Goal: Task Accomplishment & Management: Complete application form

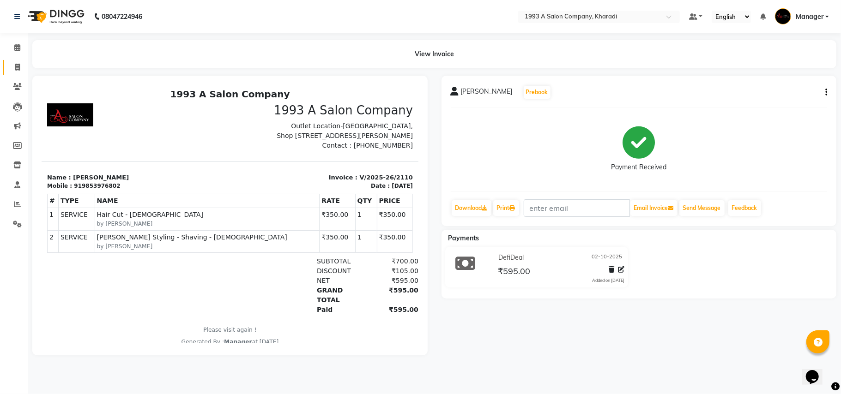
click at [16, 66] on icon at bounding box center [17, 67] width 5 height 7
select select "service"
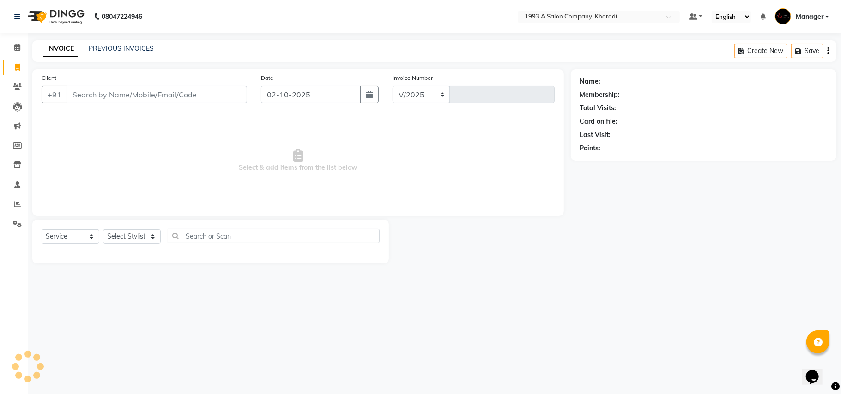
select select "651"
type input "2111"
click at [152, 234] on select "Select Stylist" at bounding box center [132, 236] width 58 height 14
click at [146, 239] on select "Select Stylist" at bounding box center [132, 236] width 58 height 14
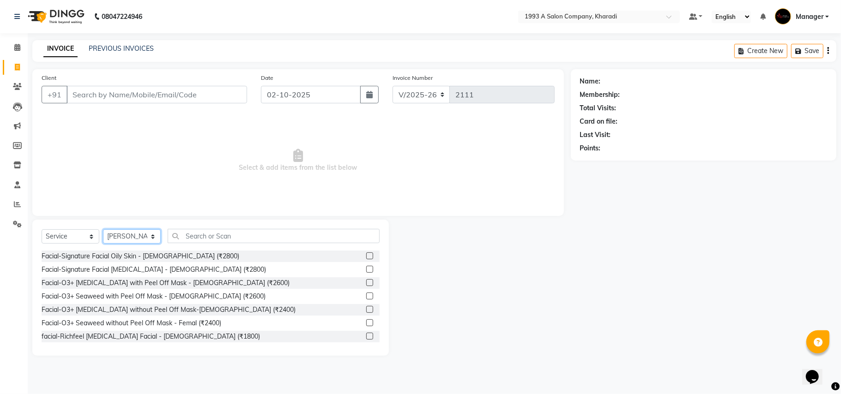
click at [148, 233] on select "Select Stylist [PERSON_NAME] [PERSON_NAME] Manager [PERSON_NAME] S Neha Tigote …" at bounding box center [132, 236] width 58 height 14
select select "90882"
click at [103, 229] on select "Select Stylist [PERSON_NAME] [PERSON_NAME] Manager [PERSON_NAME] S Neha Tigote …" at bounding box center [132, 236] width 58 height 14
click at [198, 235] on input "text" at bounding box center [274, 236] width 212 height 14
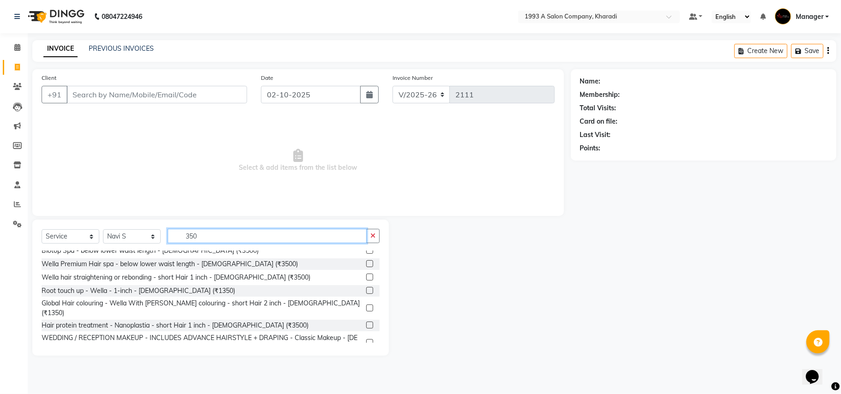
scroll to position [244, 0]
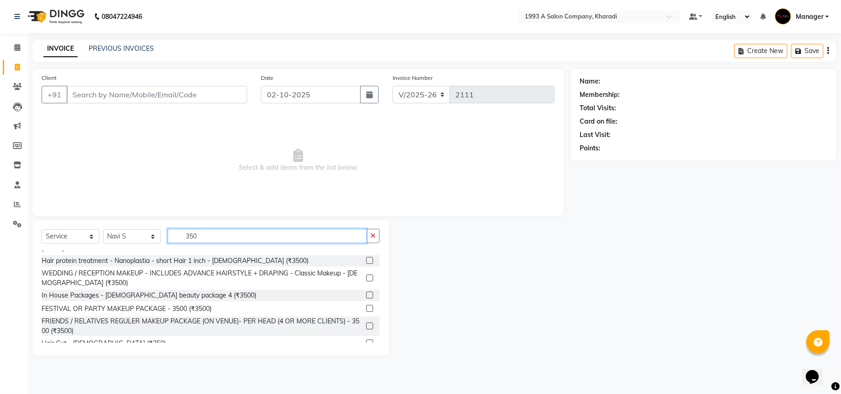
type input "350"
drag, startPoint x: 236, startPoint y: 322, endPoint x: 323, endPoint y: 356, distance: 93.0
click at [323, 356] on div "Select Service Product Membership Package Voucher Prepaid Gift Card Select Styl…" at bounding box center [210, 288] width 356 height 136
click at [366, 339] on label at bounding box center [369, 342] width 7 height 7
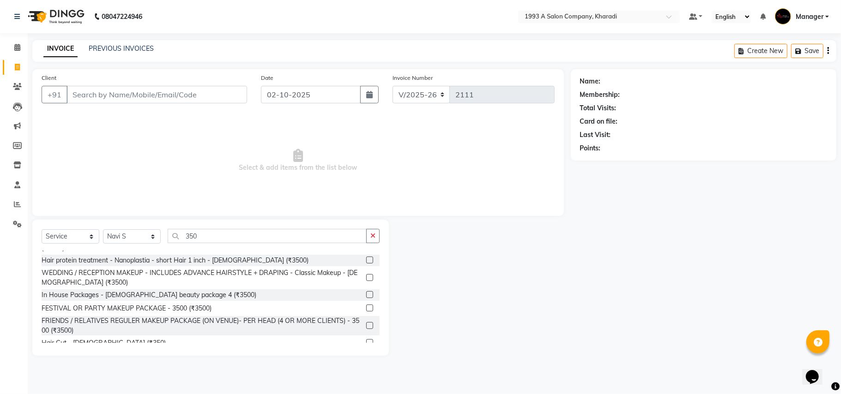
click at [366, 340] on input "checkbox" at bounding box center [369, 343] width 6 height 6
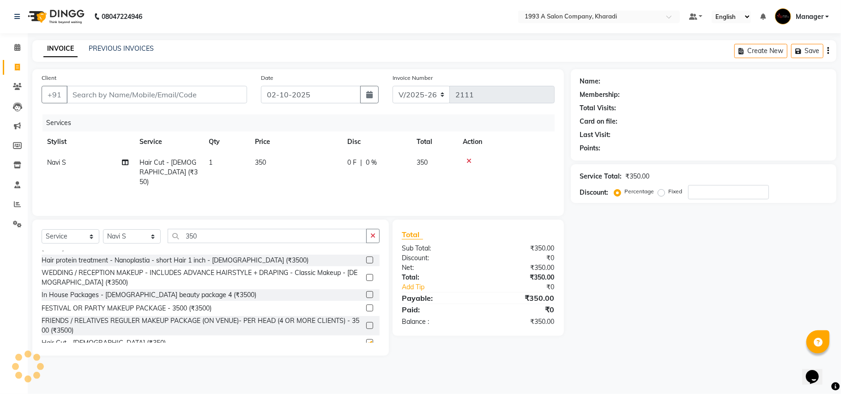
checkbox input "false"
click at [195, 236] on input "350" at bounding box center [267, 236] width 199 height 14
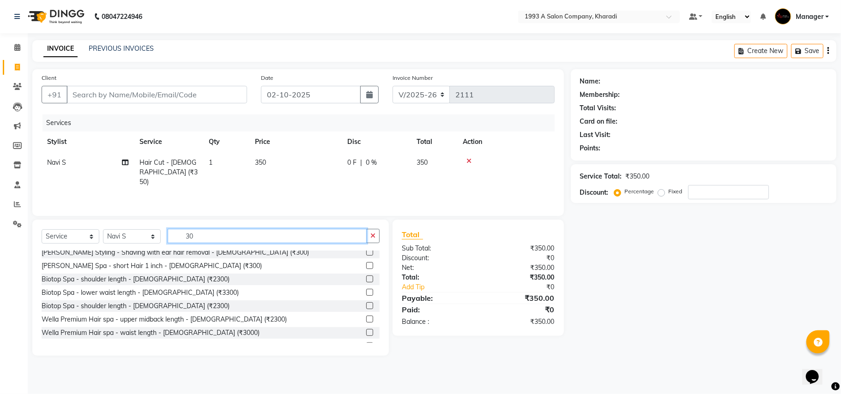
type input "0"
click at [193, 236] on input "0" at bounding box center [267, 236] width 199 height 14
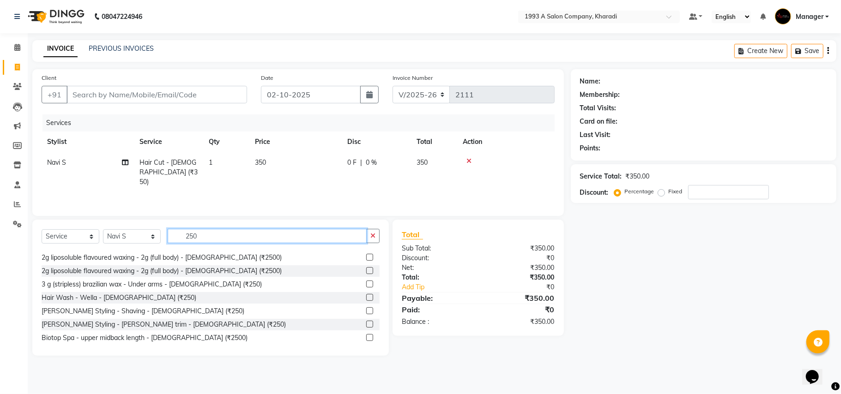
scroll to position [66, 0]
type input "250"
click at [366, 309] on label at bounding box center [369, 310] width 7 height 7
click at [366, 309] on input "checkbox" at bounding box center [369, 311] width 6 height 6
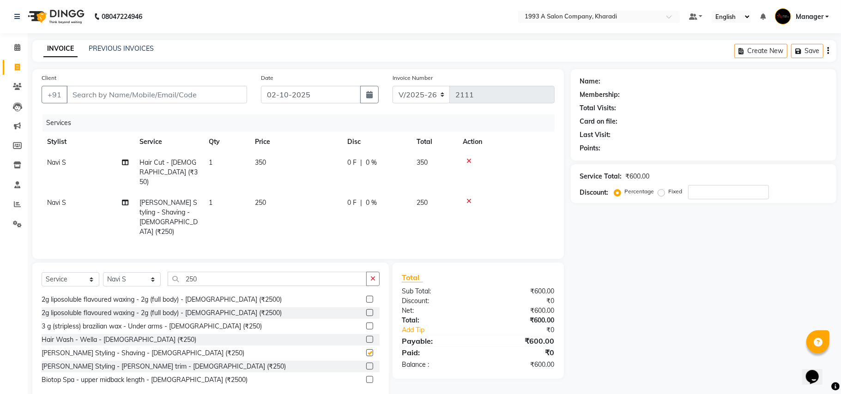
checkbox input "false"
click at [259, 199] on span "250" at bounding box center [260, 203] width 11 height 8
select select "90882"
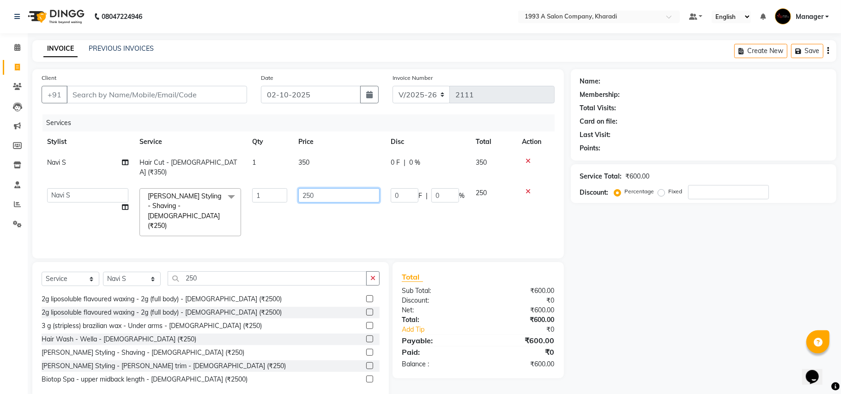
click at [314, 188] on input "250" at bounding box center [338, 195] width 81 height 14
type input "2"
type input "350"
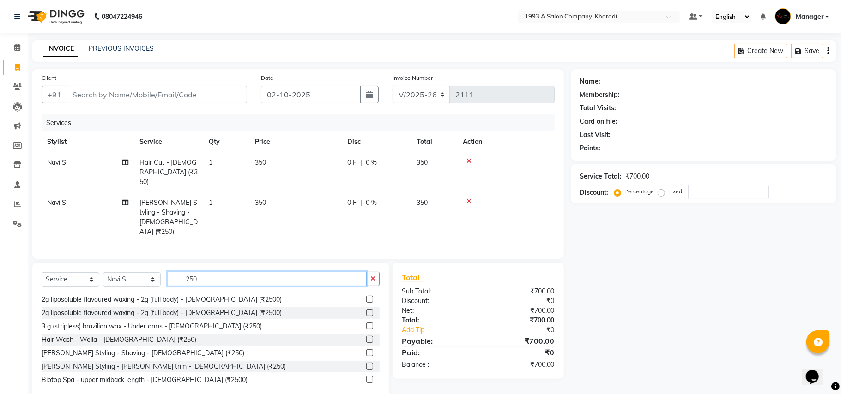
click at [211, 272] on input "250" at bounding box center [267, 279] width 199 height 14
type input "2"
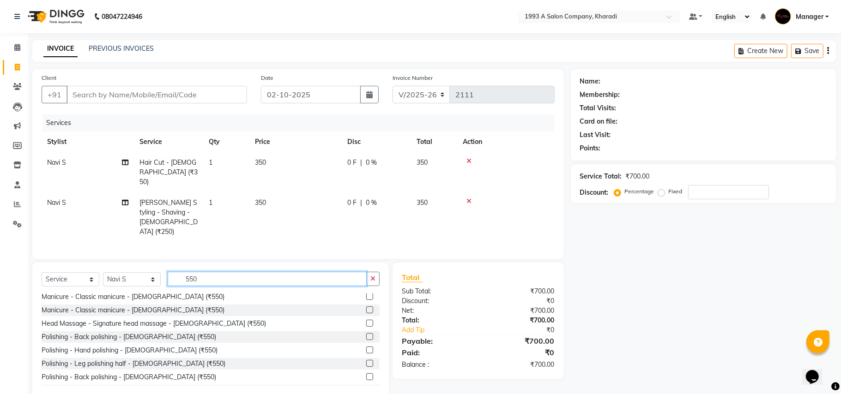
scroll to position [72, 0]
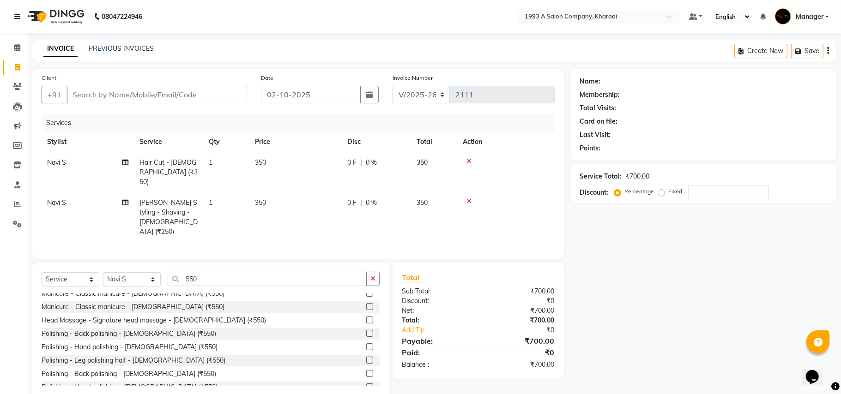
click at [222, 328] on div "Polishing - Back polishing - [DEMOGRAPHIC_DATA] (₹550)" at bounding box center [211, 334] width 338 height 12
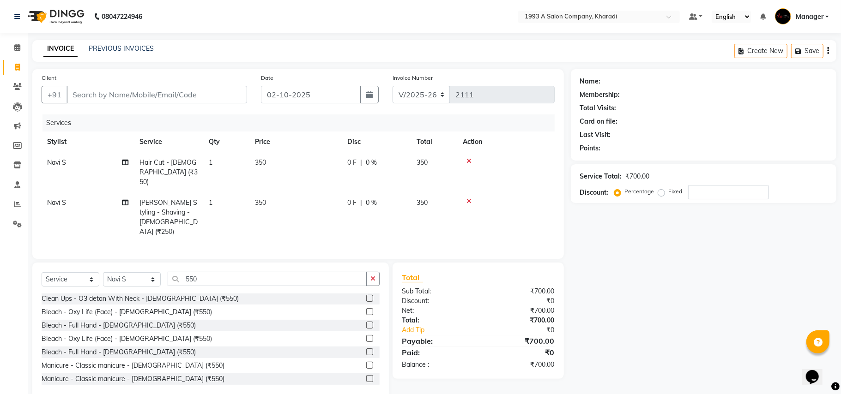
scroll to position [0, 0]
click at [200, 272] on input "550" at bounding box center [267, 279] width 199 height 14
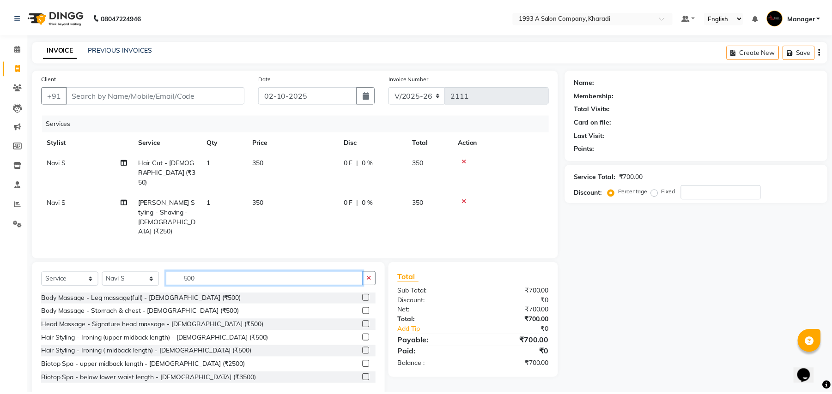
scroll to position [280, 0]
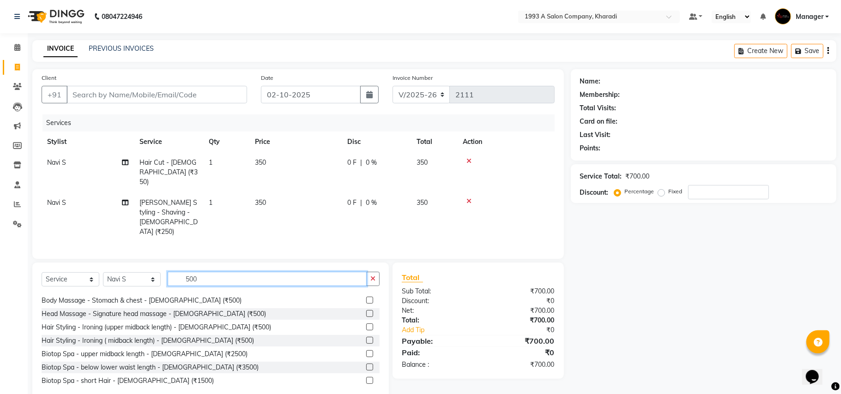
type input "500"
click at [366, 310] on label at bounding box center [369, 313] width 7 height 7
click at [366, 311] on input "checkbox" at bounding box center [369, 314] width 6 height 6
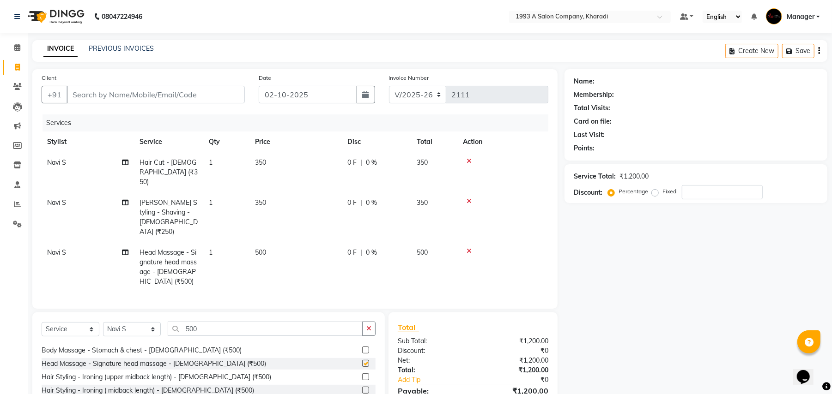
checkbox input "false"
click at [76, 93] on input "Client" at bounding box center [155, 95] width 178 height 18
click at [74, 91] on input "Client" at bounding box center [155, 95] width 178 height 18
type input "9"
type input "0"
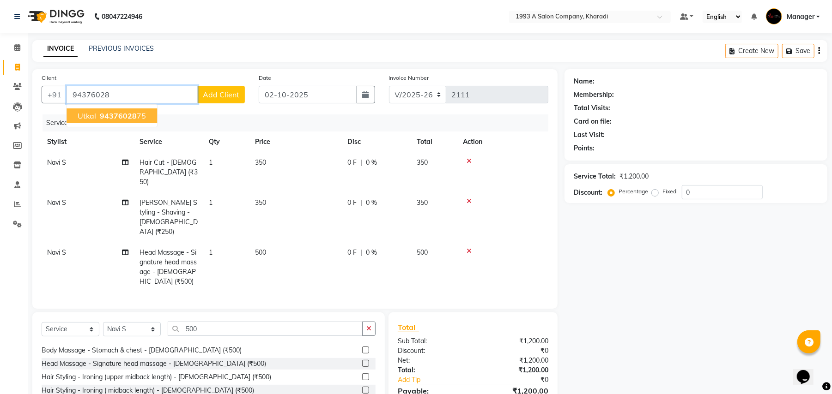
click at [104, 117] on span "94376028" at bounding box center [118, 115] width 37 height 9
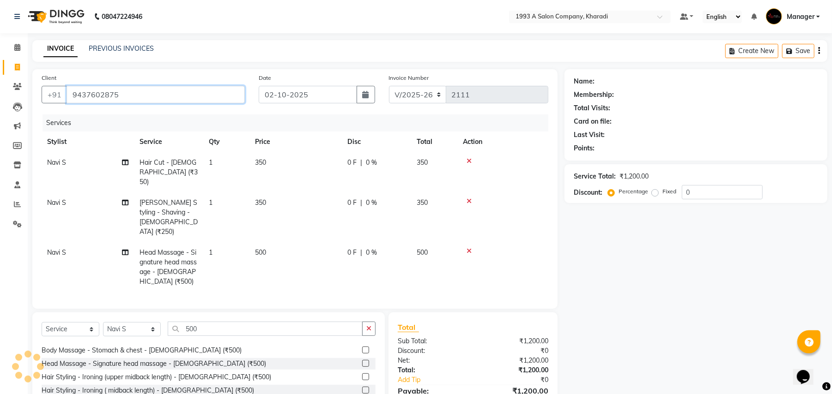
type input "9437602875"
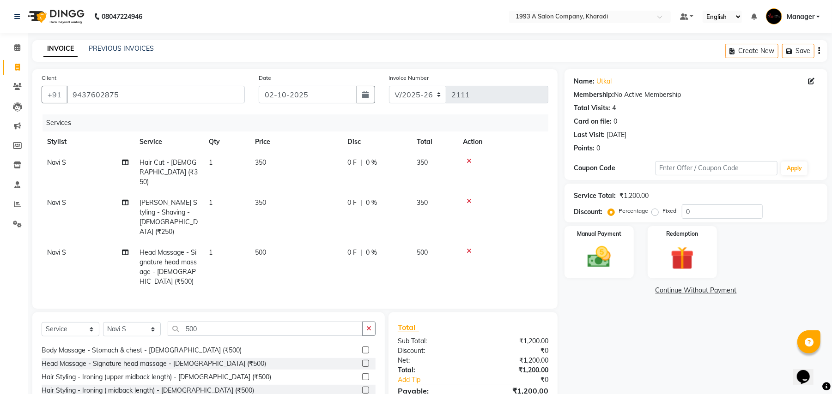
scroll to position [26, 0]
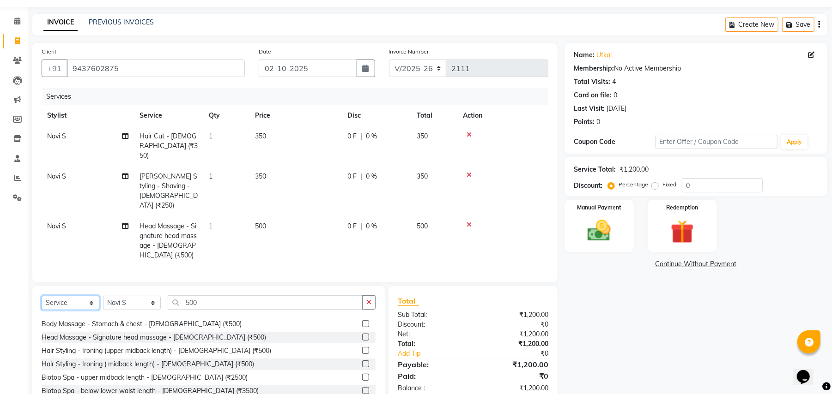
click at [91, 296] on select "Select Service Product Membership Package Voucher Prepaid Gift Card" at bounding box center [71, 303] width 58 height 14
click at [42, 296] on select "Select Service Product Membership Package Voucher Prepaid Gift Card" at bounding box center [71, 303] width 58 height 14
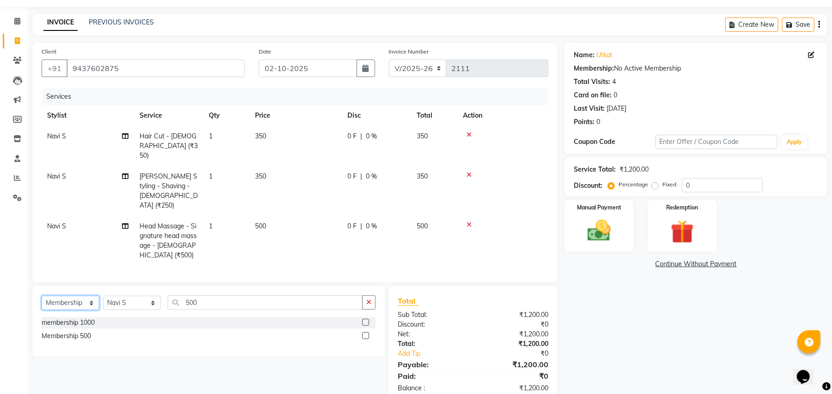
scroll to position [19, 0]
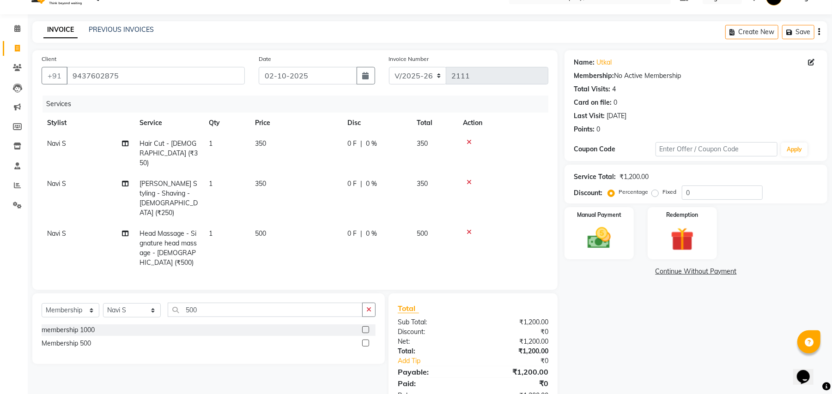
click at [366, 340] on label at bounding box center [365, 343] width 7 height 7
click at [366, 341] on input "checkbox" at bounding box center [365, 344] width 6 height 6
select select "select"
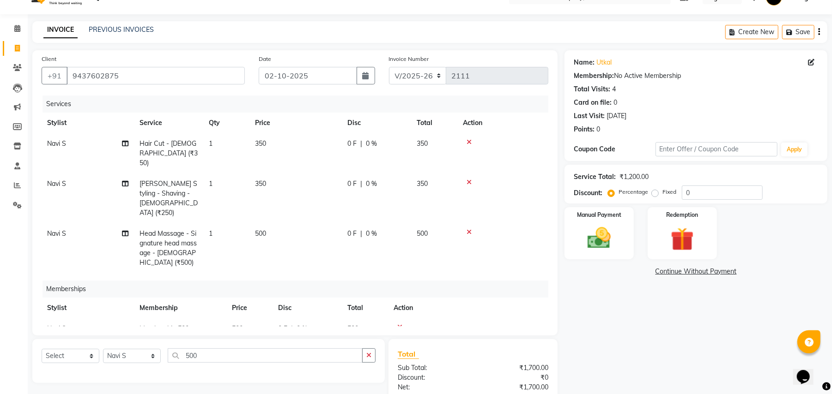
click at [46, 319] on td "Navi S" at bounding box center [88, 329] width 92 height 21
select select "90882"
click at [78, 324] on select "[PERSON_NAME] [PERSON_NAME] Manager [PERSON_NAME] S Neha Tigote [PERSON_NAME] […" at bounding box center [87, 331] width 81 height 14
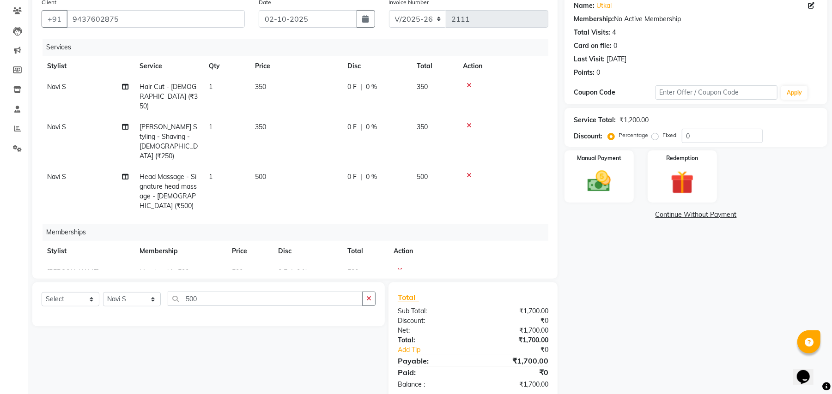
click at [362, 87] on div "0 F | 0 %" at bounding box center [376, 87] width 58 height 10
select select "90882"
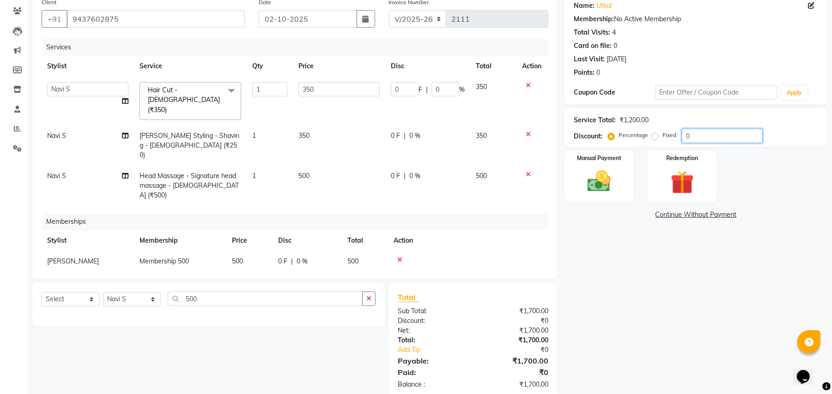
click at [692, 136] on input "0" at bounding box center [722, 136] width 81 height 14
type input "1"
type input "3.5"
type input "1"
type input "15"
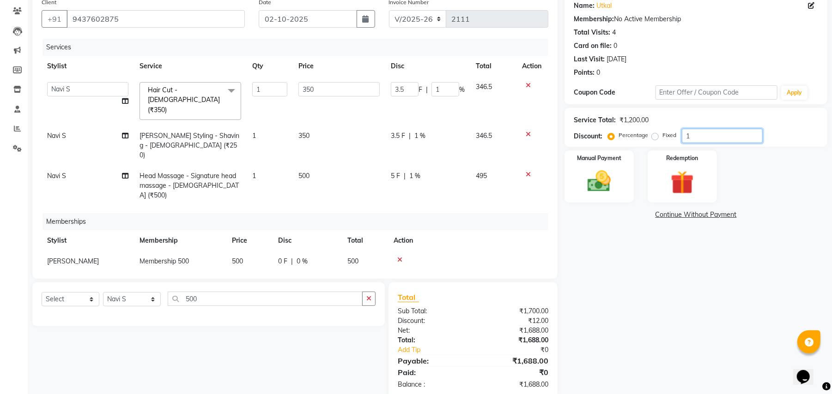
type input "52.5"
type input "15"
click at [588, 185] on img at bounding box center [599, 182] width 40 height 28
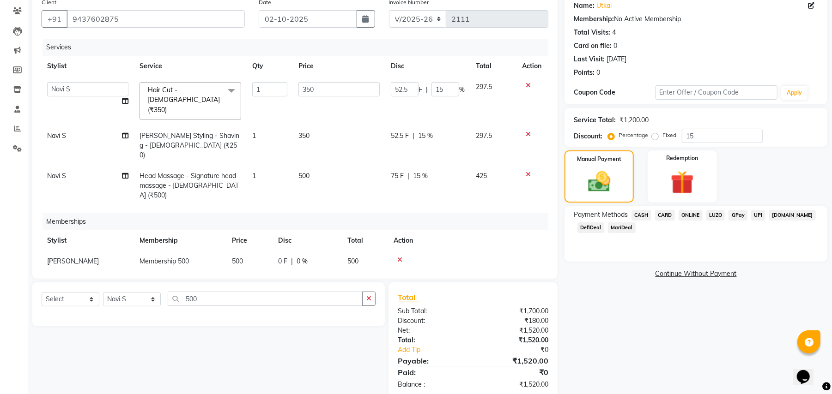
click at [598, 228] on span "DefiDeal" at bounding box center [590, 228] width 27 height 11
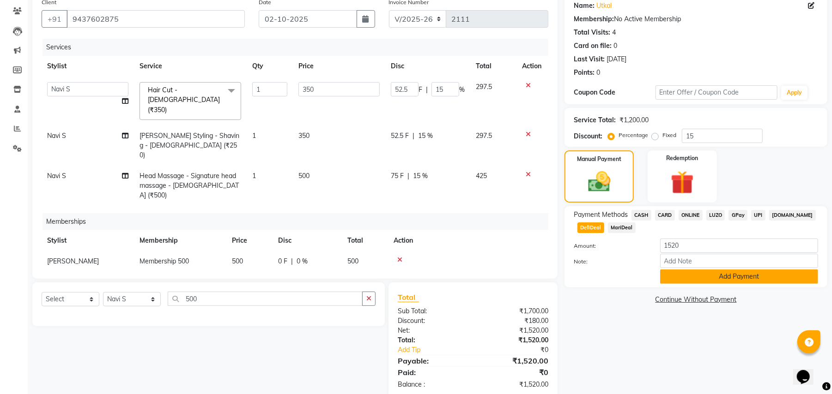
click at [685, 274] on button "Add Payment" at bounding box center [739, 277] width 158 height 14
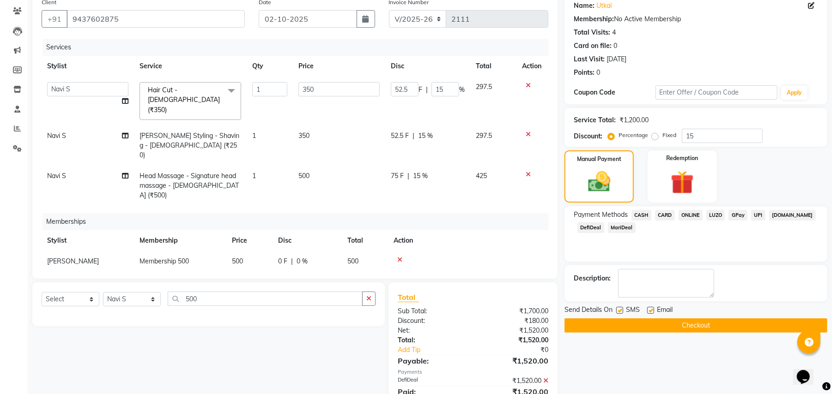
scroll to position [99, 0]
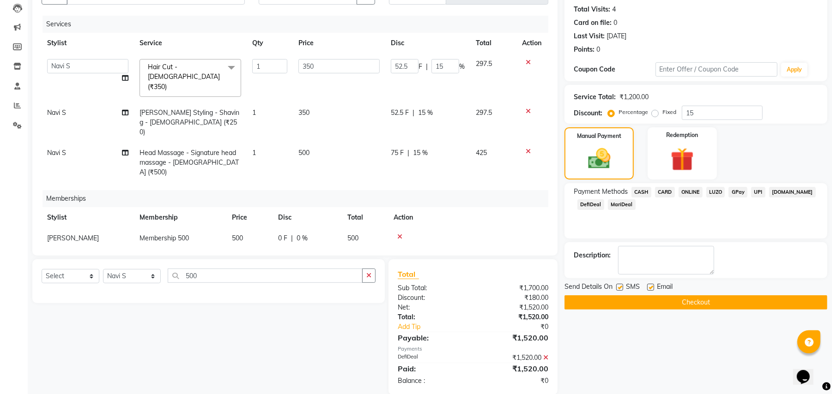
click at [686, 304] on button "Checkout" at bounding box center [695, 303] width 263 height 14
